Goal: Task Accomplishment & Management: Complete application form

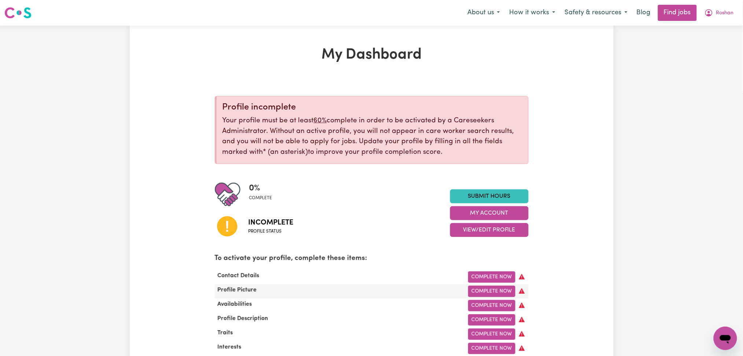
scroll to position [97, 0]
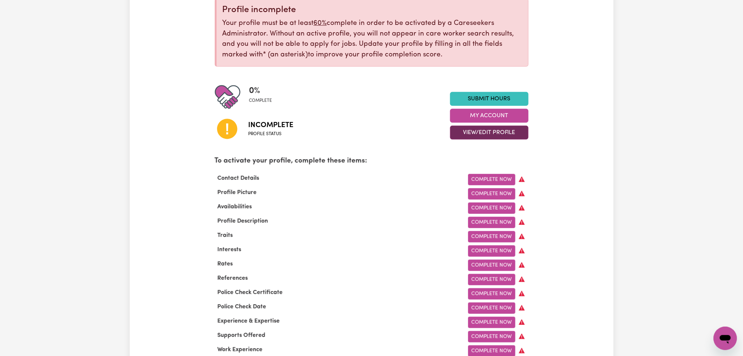
click at [474, 135] on button "View/Edit Profile" at bounding box center [489, 133] width 78 height 14
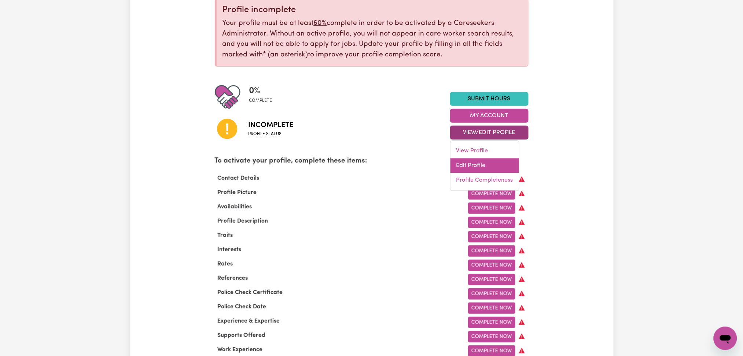
click at [471, 160] on link "Edit Profile" at bounding box center [484, 166] width 69 height 15
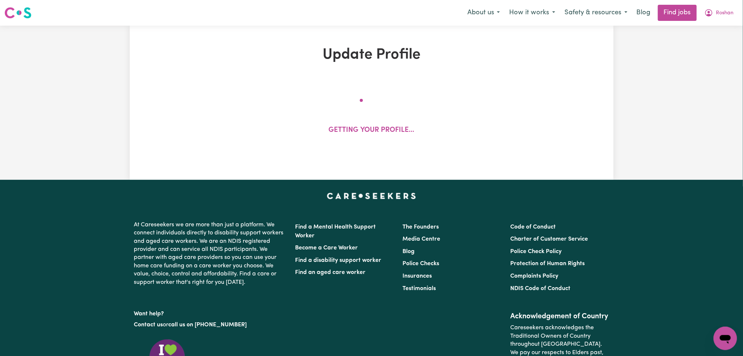
select select "Studying a healthcare related degree or qualification"
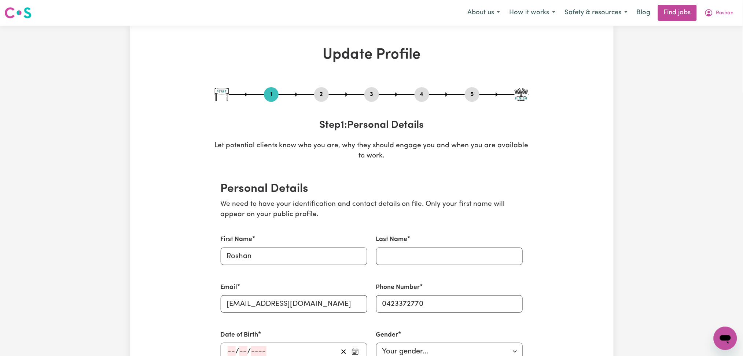
click at [371, 100] on div "3" at bounding box center [371, 94] width 15 height 15
click at [371, 99] on div "3" at bounding box center [371, 94] width 15 height 15
click at [372, 94] on button "3" at bounding box center [371, 95] width 15 height 10
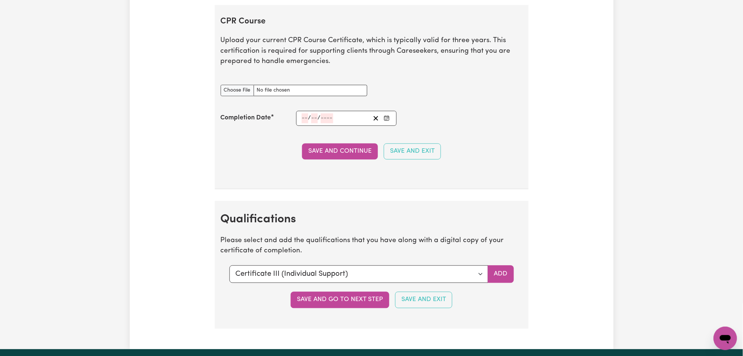
scroll to position [1564, 0]
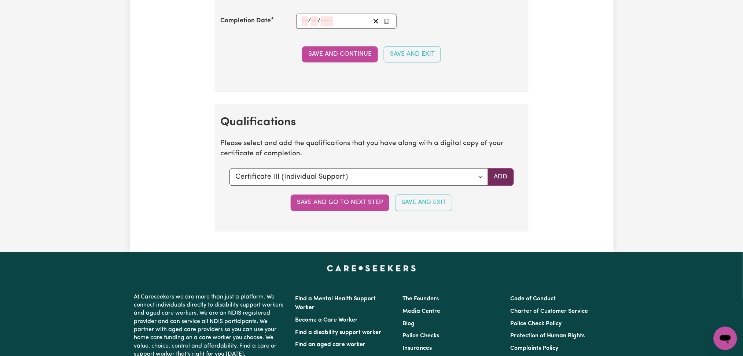
click at [512, 177] on button "Add" at bounding box center [501, 177] width 26 height 18
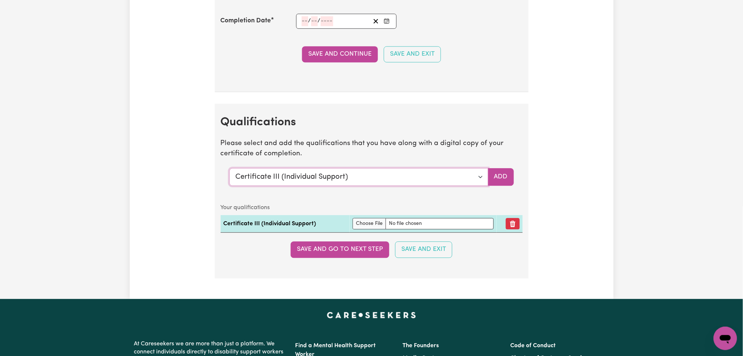
click at [350, 178] on select "Select a qualification to add... Certificate III (Individual Support) Certifica…" at bounding box center [358, 177] width 259 height 18
select select "Manual Handling"
click at [229, 169] on select "Select a qualification to add... Certificate III (Individual Support) Certifica…" at bounding box center [358, 177] width 259 height 18
click at [495, 180] on button "Add" at bounding box center [501, 177] width 26 height 18
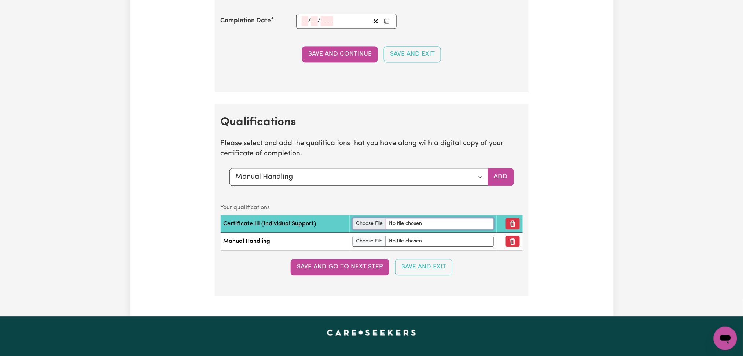
click at [361, 225] on input "file" at bounding box center [423, 223] width 141 height 11
type input "C:\fakepath\Roshan Rijal Certificate III in Individual Support.pdf"
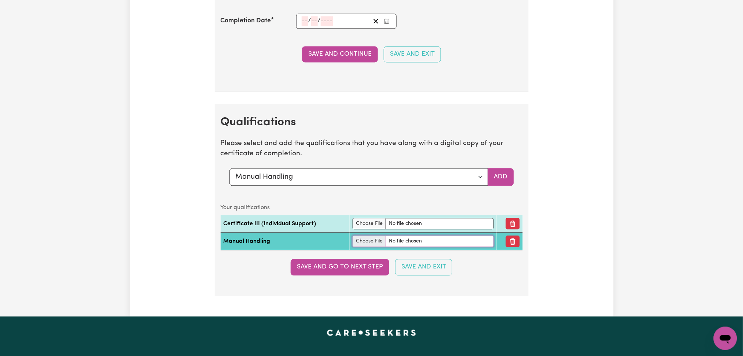
click at [375, 240] on input "file" at bounding box center [423, 241] width 141 height 11
type input "C:\fakepath\Roshan Rijal Manual Handling.pdf"
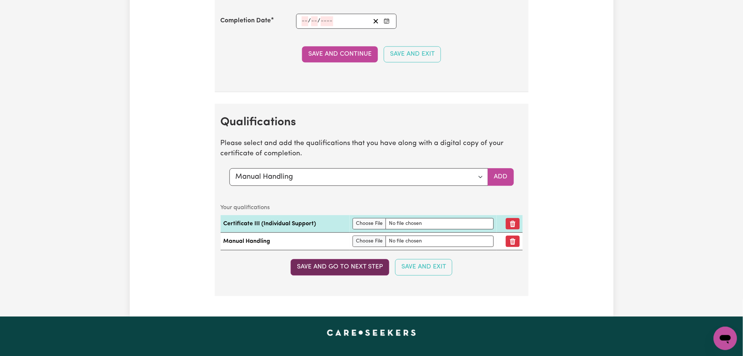
click at [316, 273] on button "Save and go to next step" at bounding box center [340, 267] width 99 height 16
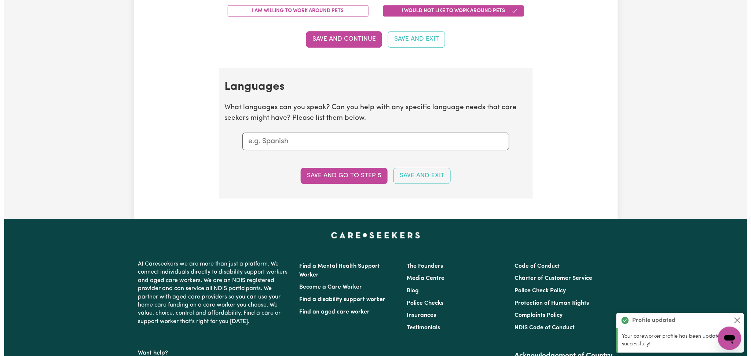
scroll to position [0, 0]
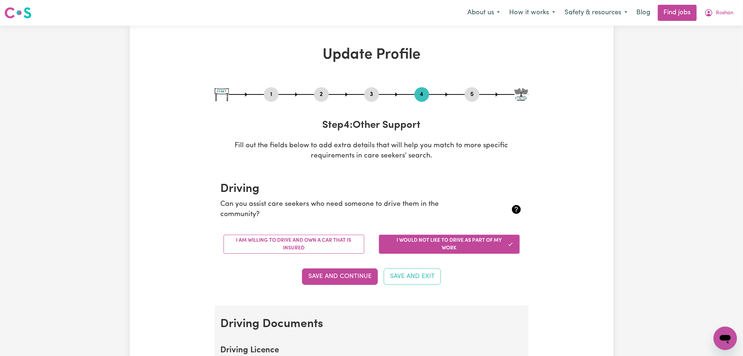
click at [472, 91] on button "5" at bounding box center [472, 95] width 15 height 10
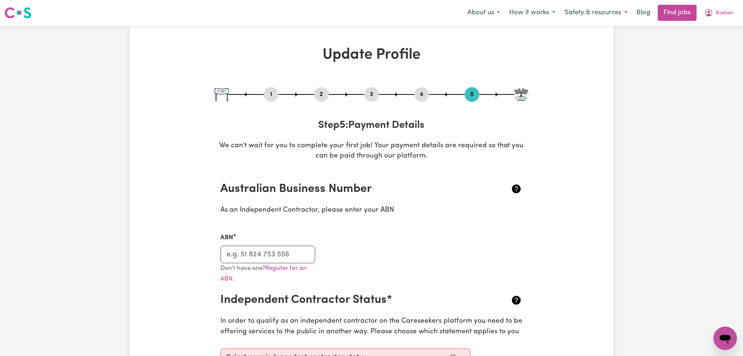
click at [276, 95] on button "1" at bounding box center [271, 95] width 15 height 10
select select "Studying a healthcare related degree or qualification"
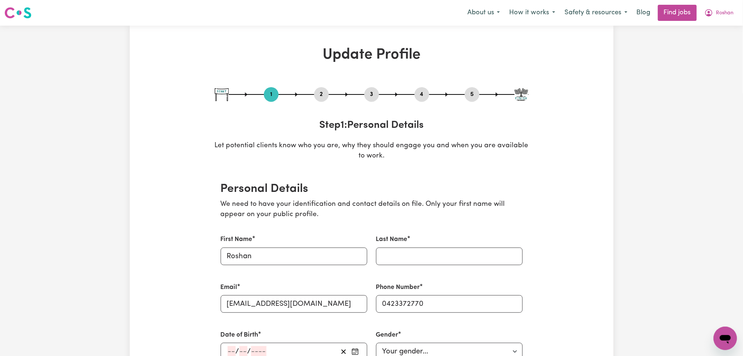
click at [324, 95] on button "2" at bounding box center [321, 95] width 15 height 10
select select "Studying a healthcare related degree or qualification"
click at [720, 12] on span "Roshan" at bounding box center [725, 13] width 18 height 8
click at [710, 56] on link "Logout" at bounding box center [709, 56] width 58 height 14
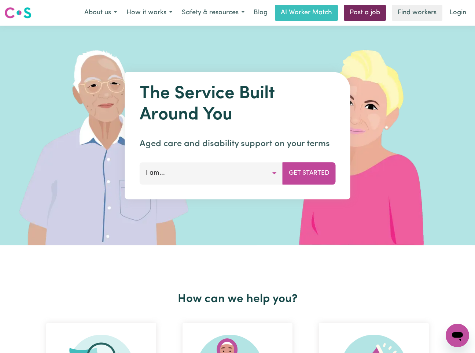
click at [352, 9] on link "Post a job" at bounding box center [365, 13] width 42 height 16
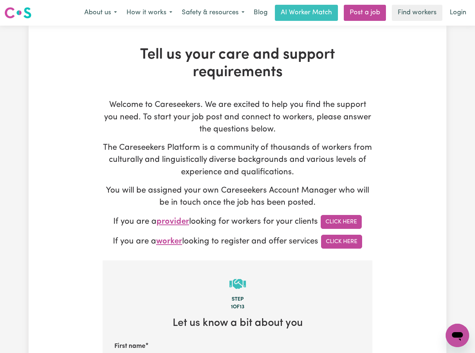
type input "[PERSON_NAME][EMAIL_ADDRESS][DOMAIN_NAME]"
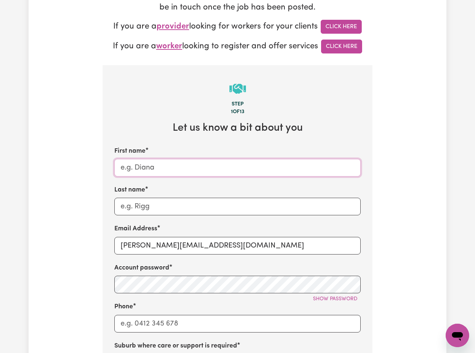
click at [163, 175] on input "First name" at bounding box center [237, 168] width 246 height 18
paste input "Participant- MLCS- [GEOGRAPHIC_DATA], [GEOGRAPHIC_DATA]"
drag, startPoint x: 159, startPoint y: 166, endPoint x: 187, endPoint y: 169, distance: 28.3
click at [187, 169] on input "Participant- MLCS- [GEOGRAPHIC_DATA], [GEOGRAPHIC_DATA]" at bounding box center [237, 168] width 246 height 18
type input "Participant Cudgen, [GEOGRAPHIC_DATA]"
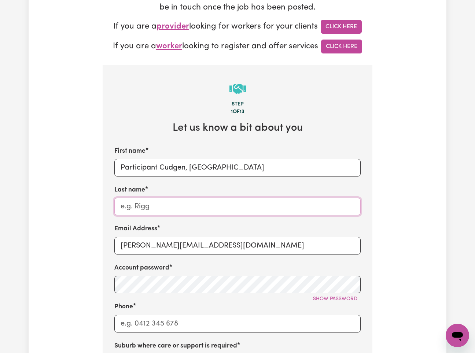
click at [160, 204] on input "Last name" at bounding box center [237, 207] width 246 height 18
paste input "- MLCS-"
drag, startPoint x: 127, startPoint y: 209, endPoint x: 94, endPoint y: 211, distance: 33.1
click at [94, 211] on div "Tell us your care and support requirements Welcome to Careseekers. We are excit…" at bounding box center [238, 247] width 418 height 793
click at [160, 203] on input "MLCS-" at bounding box center [237, 207] width 246 height 18
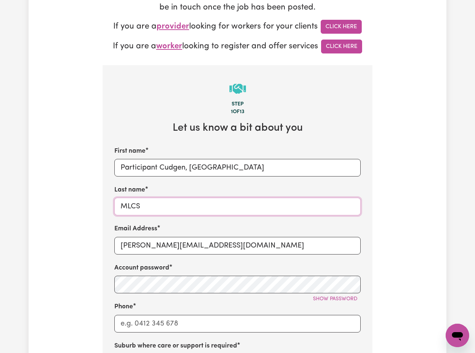
type input "MLCS"
click at [188, 165] on input "Participant Cudgen, [GEOGRAPHIC_DATA]" at bounding box center [237, 168] width 246 height 18
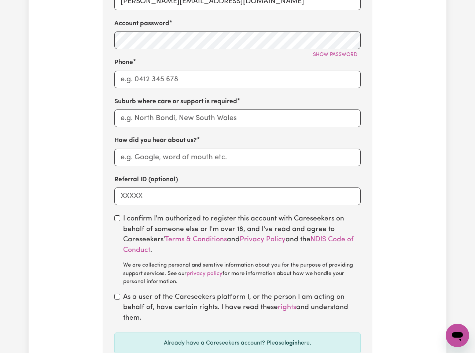
type input "Participant Cudgen [GEOGRAPHIC_DATA]"
click at [144, 165] on input "How did you hear about us?" at bounding box center [237, 158] width 246 height 18
paste input "MLCS"
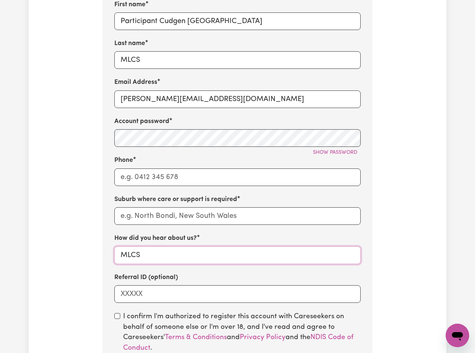
scroll to position [244, 0]
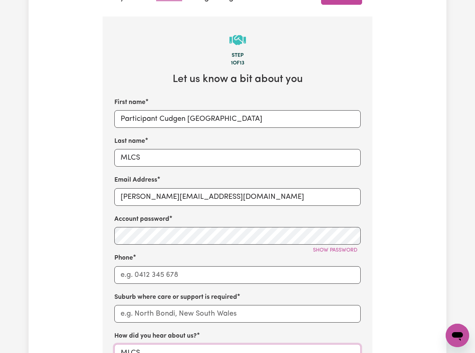
type input "MLCS"
click at [171, 205] on input "[PERSON_NAME][EMAIL_ADDRESS][DOMAIN_NAME]" at bounding box center [237, 197] width 246 height 18
paste input "ParticipantCudgenNSWMLCS"
type input "[EMAIL_ADDRESS][DOMAIN_NAME]"
click at [347, 253] on span "Show password" at bounding box center [335, 250] width 44 height 5
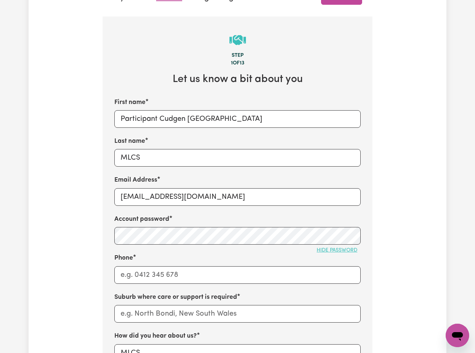
scroll to position [293, 0]
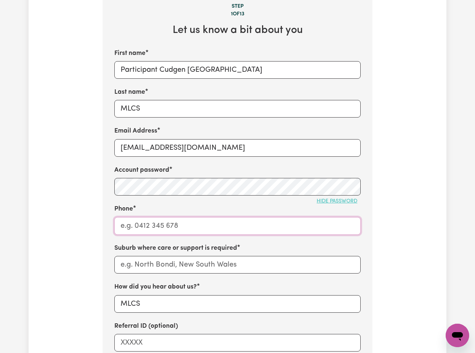
click at [149, 229] on input "Phone" at bounding box center [237, 226] width 246 height 18
type input "1300765465"
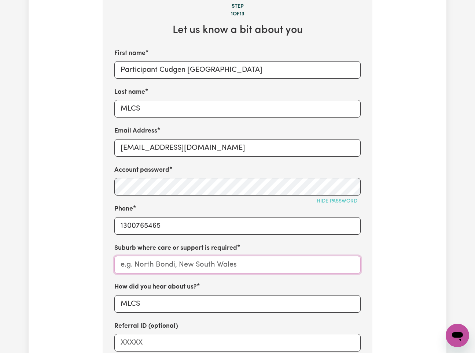
click at [152, 258] on input "text" at bounding box center [237, 265] width 246 height 18
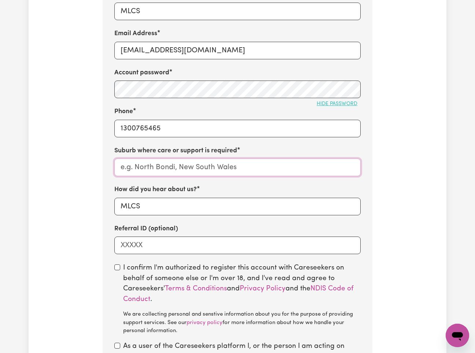
click at [207, 169] on input "text" at bounding box center [237, 168] width 246 height 18
paste input "Cudgen"
type input "Cudgen"
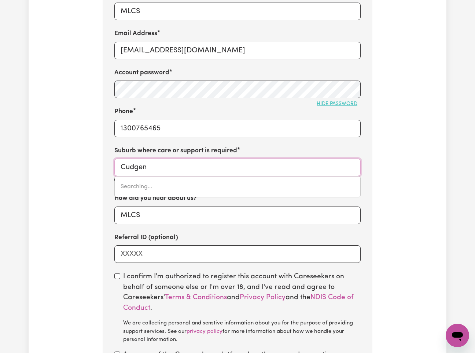
type input "Cudgen, [GEOGRAPHIC_DATA], 2487"
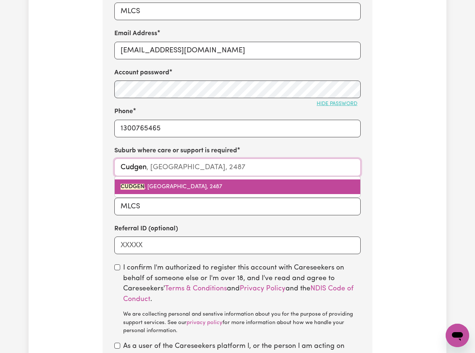
click at [131, 184] on mark "CUDGEN" at bounding box center [133, 187] width 24 height 6
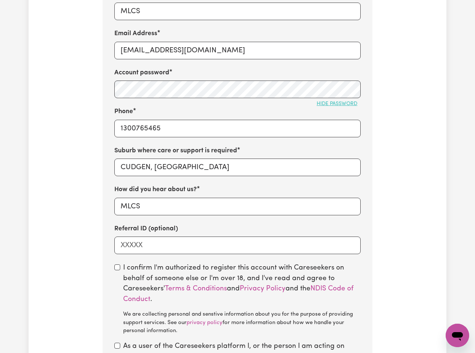
scroll to position [489, 0]
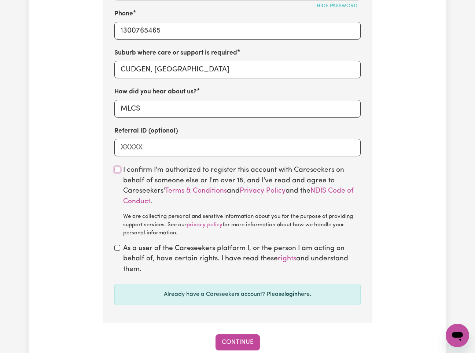
click at [115, 171] on input "checkbox" at bounding box center [117, 170] width 6 height 6
checkbox input "true"
click at [119, 246] on div "As a user of the Careseekers platform I, or the person I am acting on behalf of…" at bounding box center [237, 260] width 246 height 32
click at [117, 248] on input "checkbox" at bounding box center [117, 248] width 6 height 6
checkbox input "true"
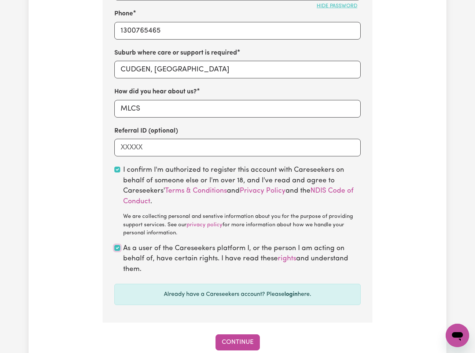
scroll to position [342, 0]
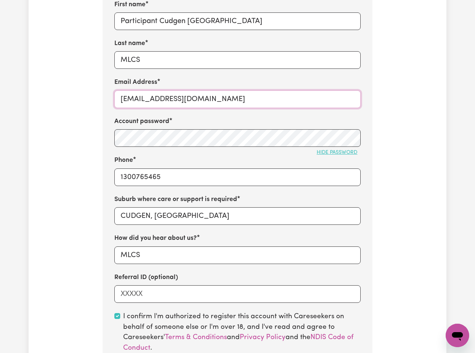
click at [188, 101] on input "[EMAIL_ADDRESS][DOMAIN_NAME]" at bounding box center [237, 100] width 246 height 18
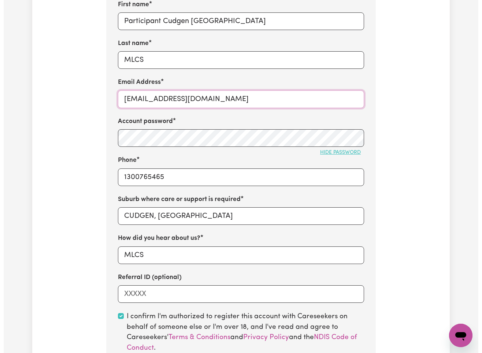
scroll to position [586, 0]
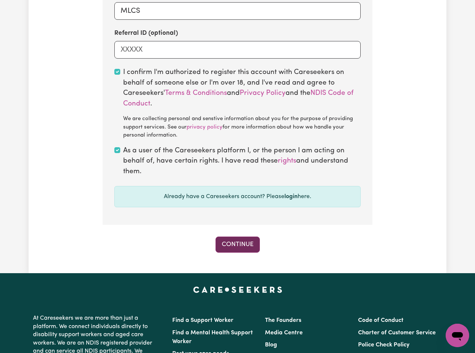
click at [244, 246] on button "Continue" at bounding box center [238, 245] width 44 height 16
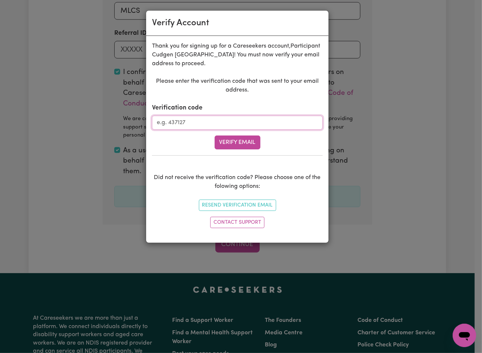
click at [205, 124] on input "Verification code" at bounding box center [237, 123] width 171 height 14
paste input "656500"
type input "656500"
drag, startPoint x: 232, startPoint y: 141, endPoint x: 197, endPoint y: 156, distance: 38.0
click at [233, 143] on button "Verify Email" at bounding box center [238, 143] width 46 height 14
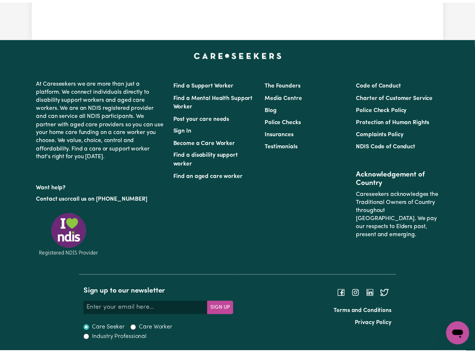
scroll to position [261, 0]
